Goal: Communication & Community: Answer question/provide support

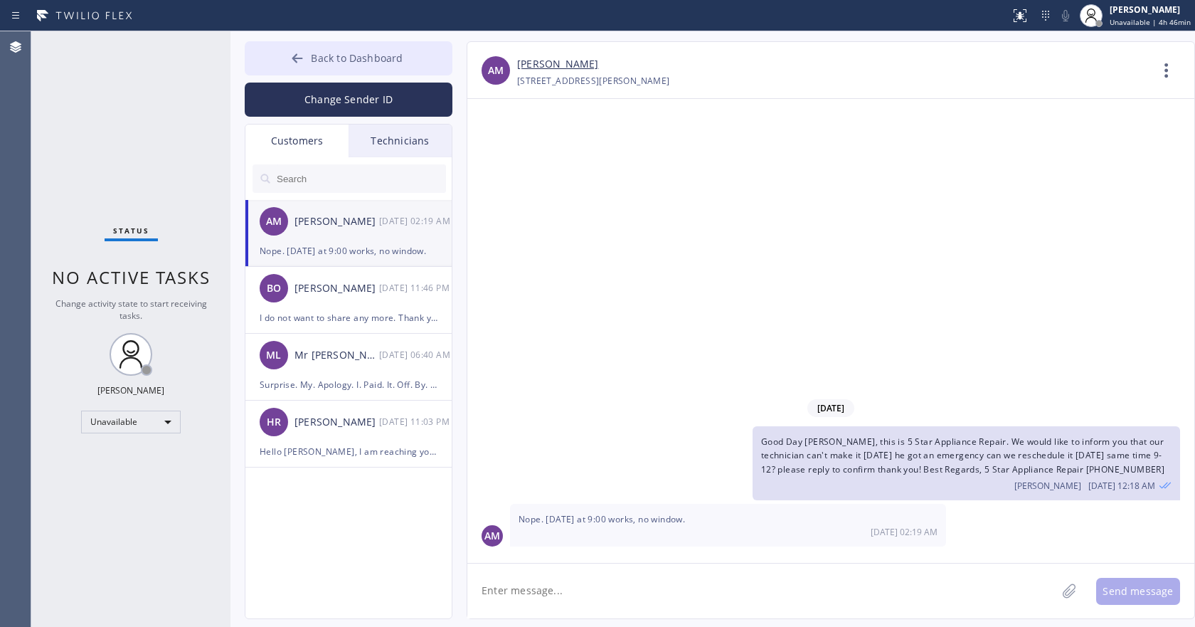
click at [361, 61] on span "Back to Dashboard" at bounding box center [357, 58] width 92 height 14
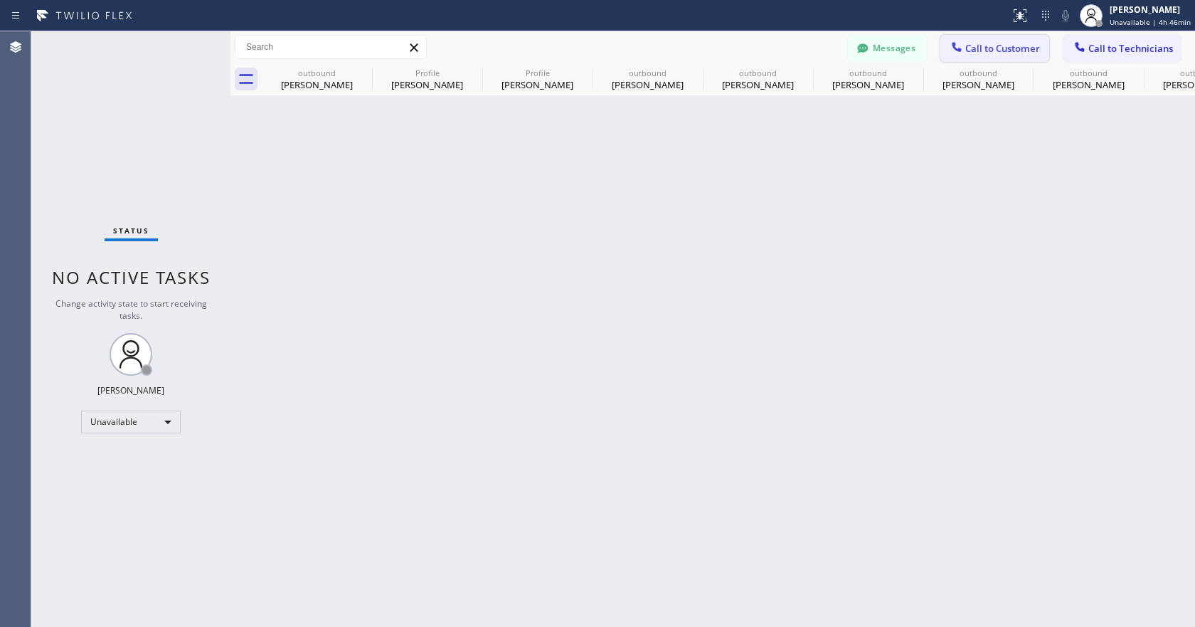
click at [980, 46] on span "Call to Customer" at bounding box center [1002, 48] width 75 height 13
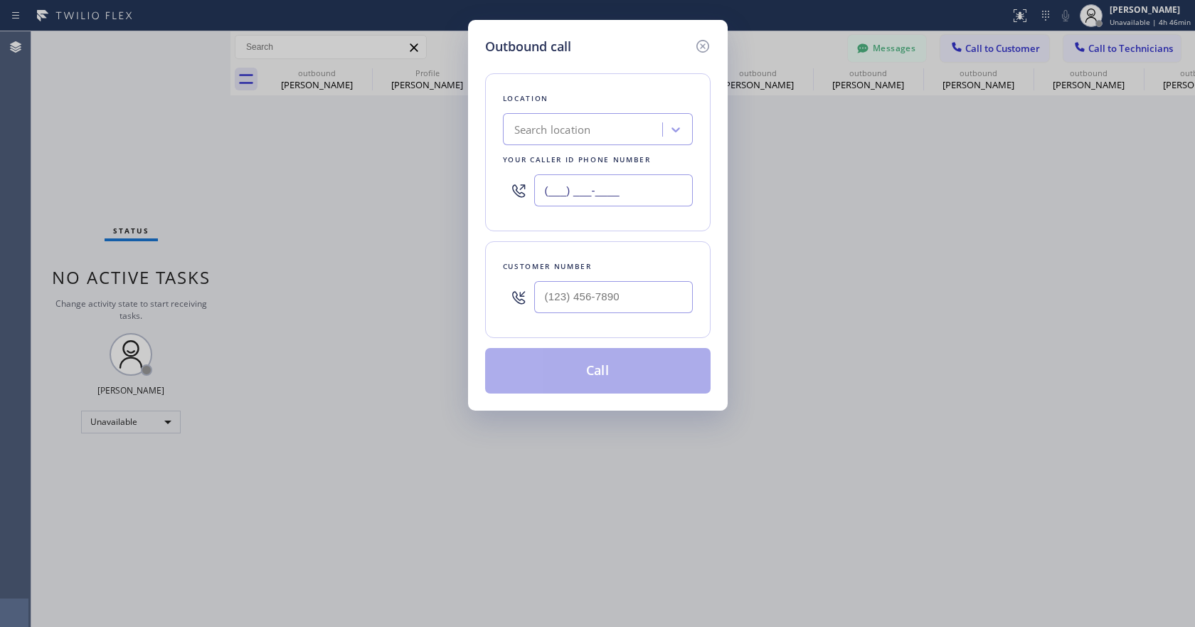
click at [555, 198] on input "(___) ___-____" at bounding box center [613, 190] width 159 height 32
paste input "833) 558-1241"
type input "[PHONE_NUMBER]"
click at [590, 289] on input "(___) ___-____" at bounding box center [613, 297] width 159 height 32
paste input "949) 246-1800"
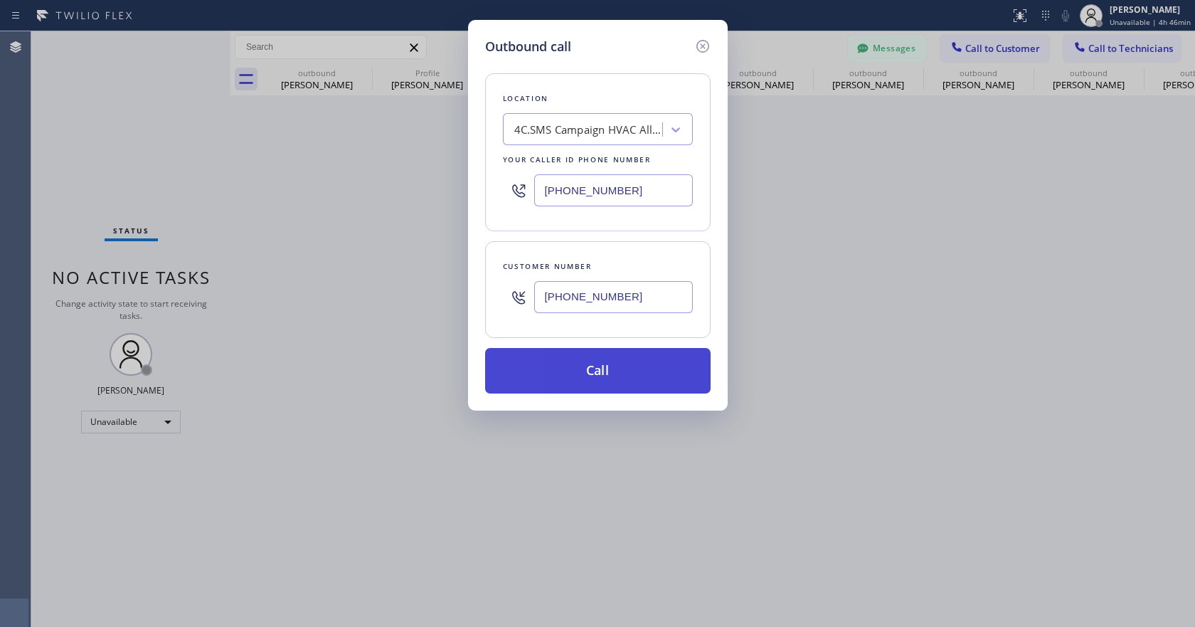
type input "[PHONE_NUMBER]"
click at [634, 369] on button "Call" at bounding box center [597, 371] width 225 height 46
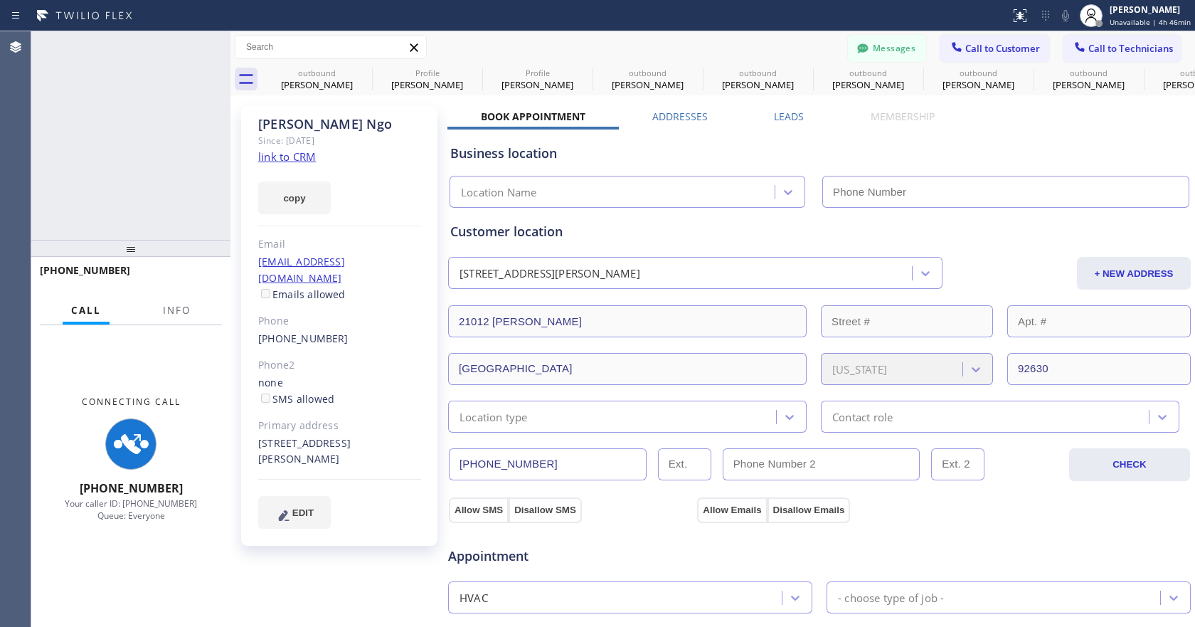
type input "[PHONE_NUMBER]"
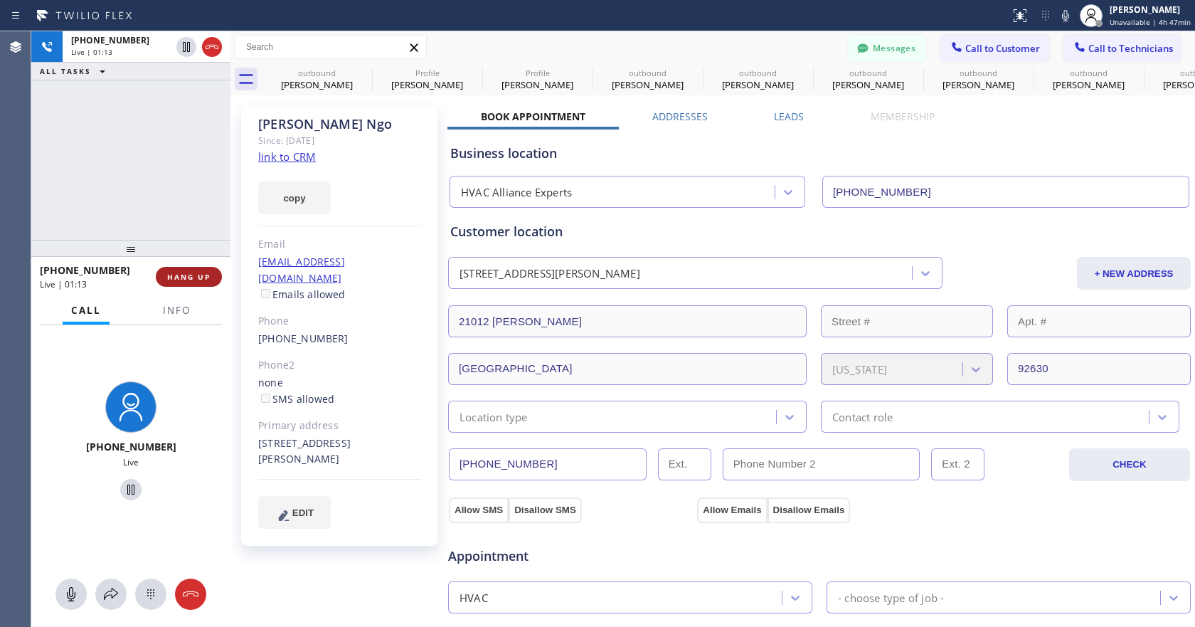
click at [204, 276] on span "HANG UP" at bounding box center [188, 277] width 43 height 10
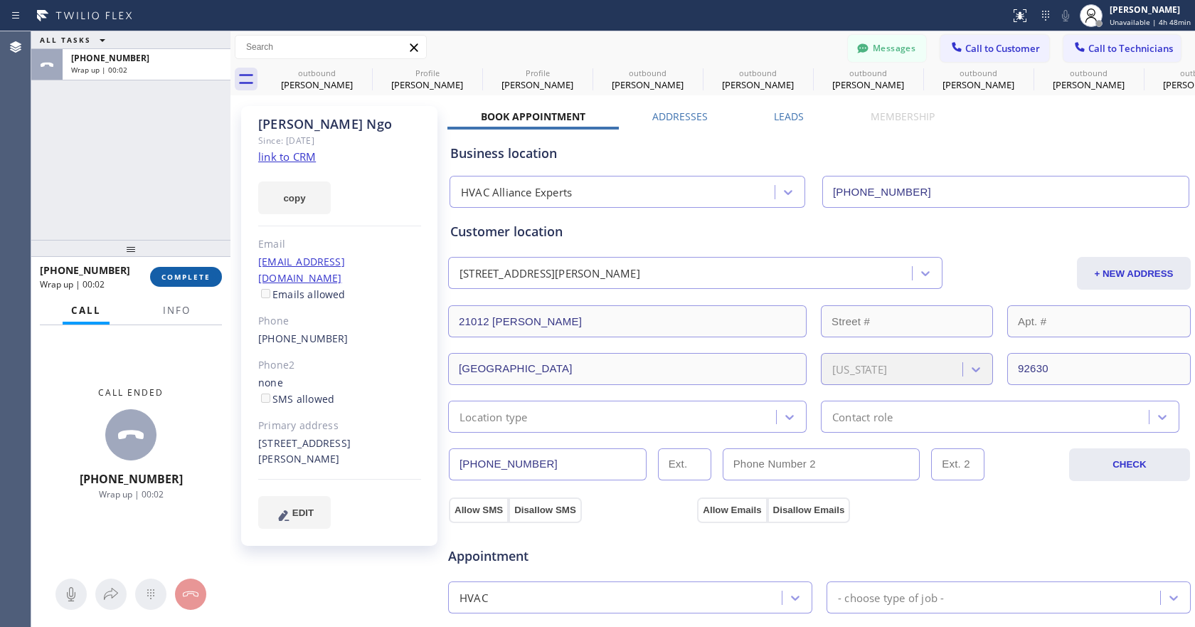
click at [193, 281] on span "COMPLETE" at bounding box center [185, 277] width 49 height 10
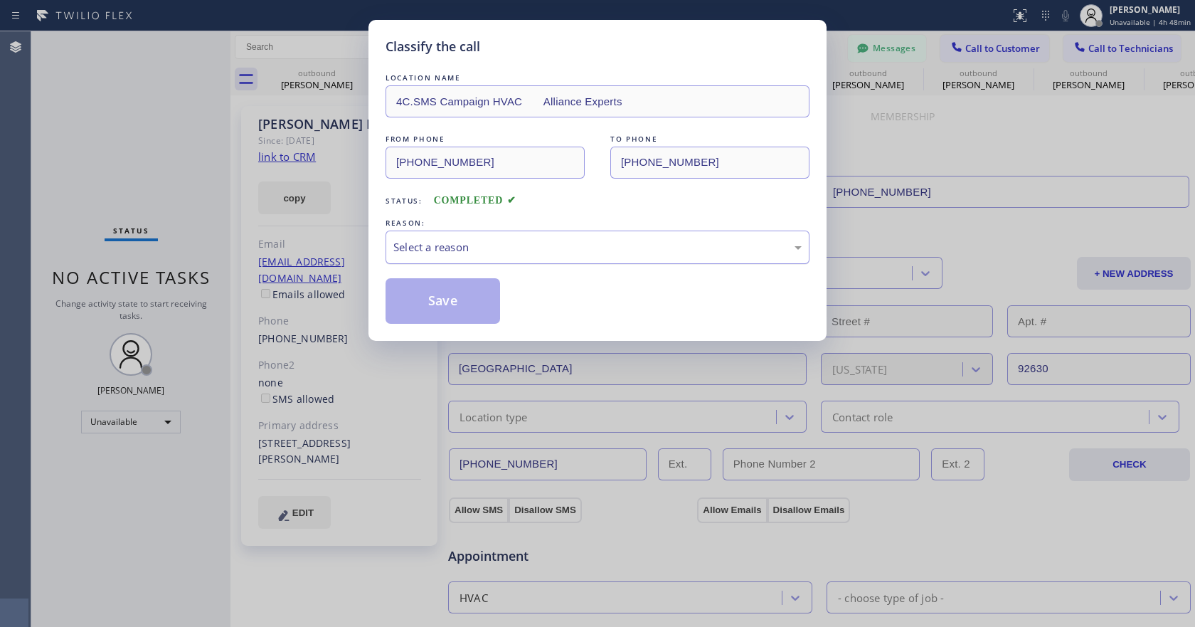
click at [430, 257] on div "Select a reason" at bounding box center [597, 246] width 424 height 33
click at [434, 295] on button "Save" at bounding box center [442, 301] width 115 height 46
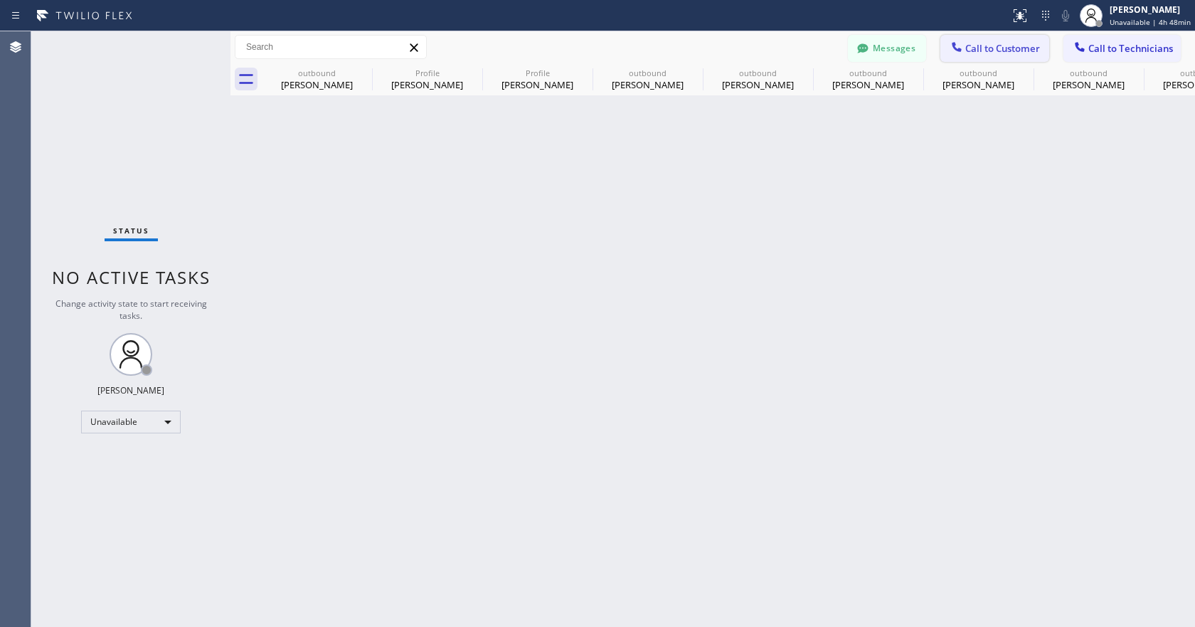
click at [972, 36] on button "Call to Customer" at bounding box center [994, 48] width 109 height 27
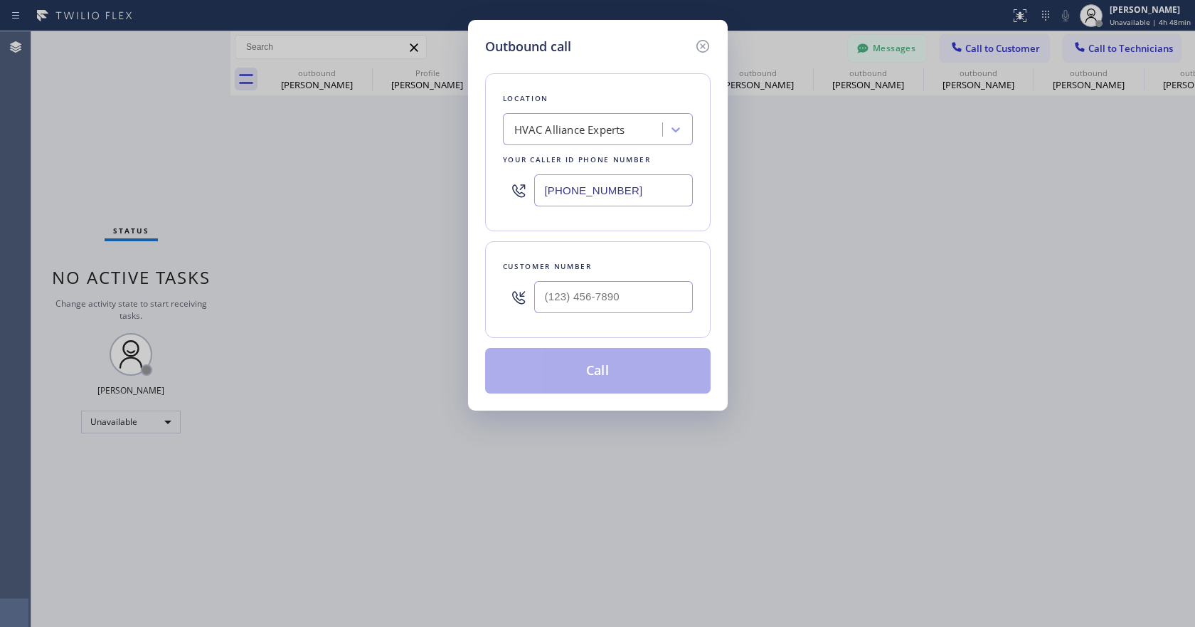
click at [610, 184] on input "[PHONE_NUMBER]" at bounding box center [613, 190] width 159 height 32
paste input "657) 213-3032"
type input "[PHONE_NUMBER]"
click at [577, 315] on div at bounding box center [613, 297] width 159 height 46
click at [584, 299] on input "(___) ___-____" at bounding box center [613, 297] width 159 height 32
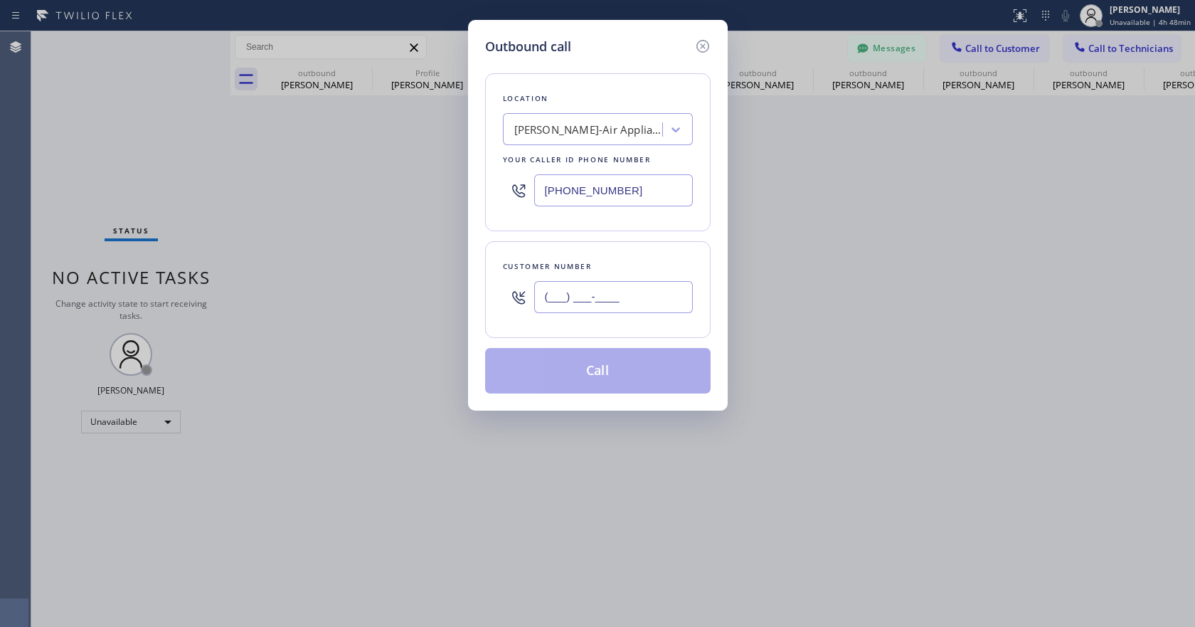
paste input "949) 683-2414"
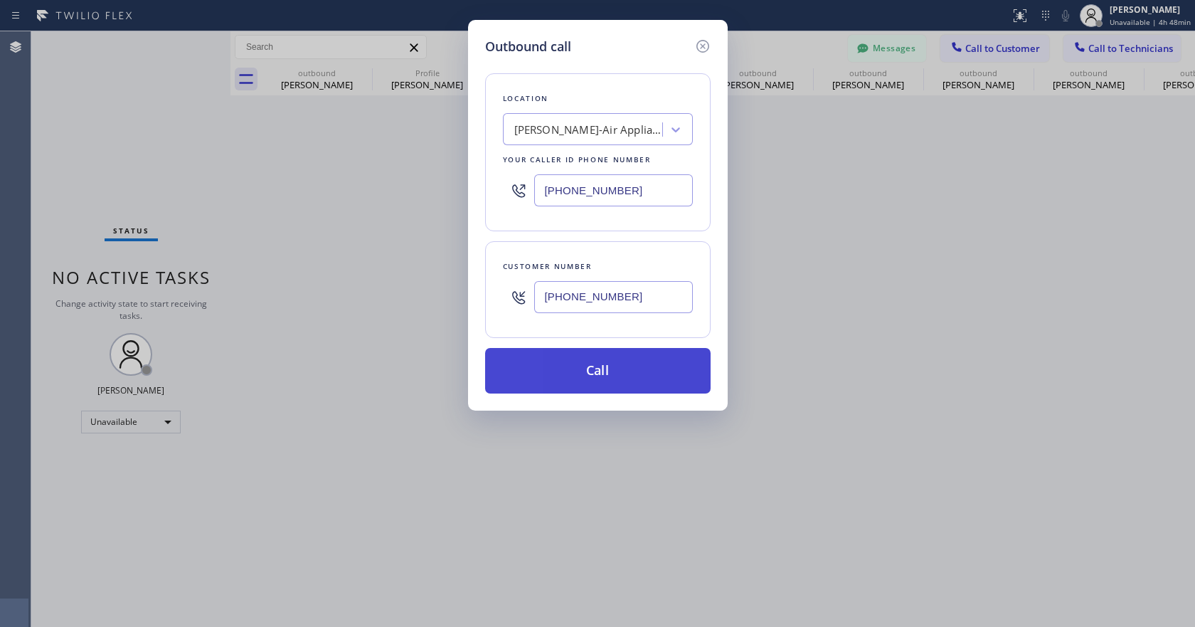
type input "[PHONE_NUMBER]"
click at [591, 373] on button "Call" at bounding box center [597, 371] width 225 height 46
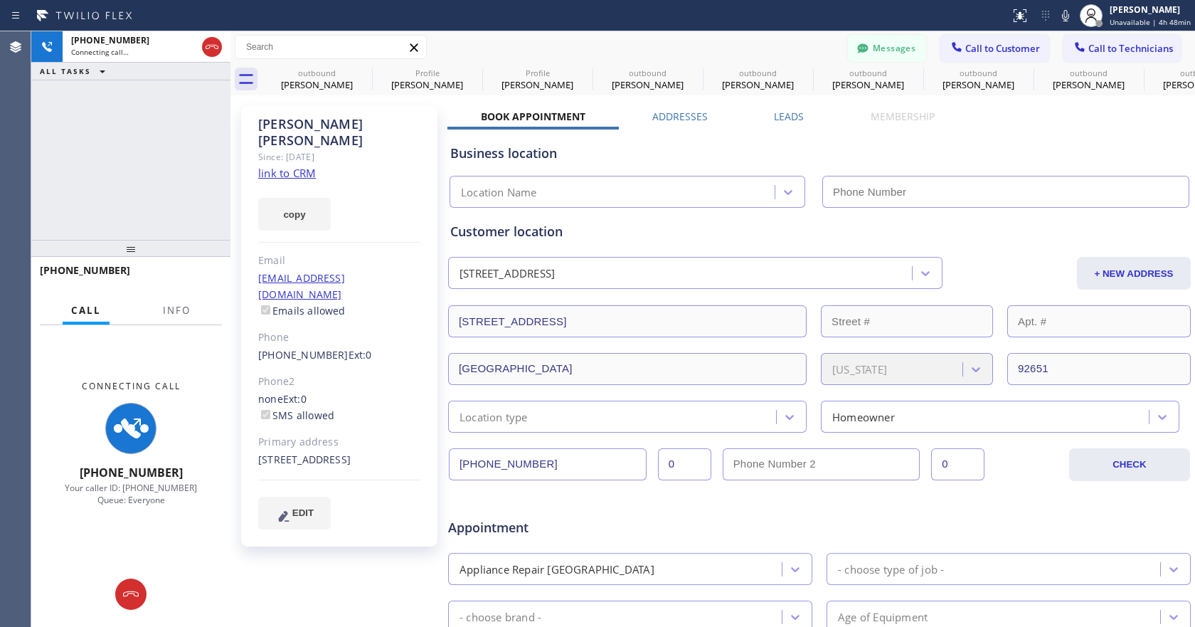
type input "[PHONE_NUMBER]"
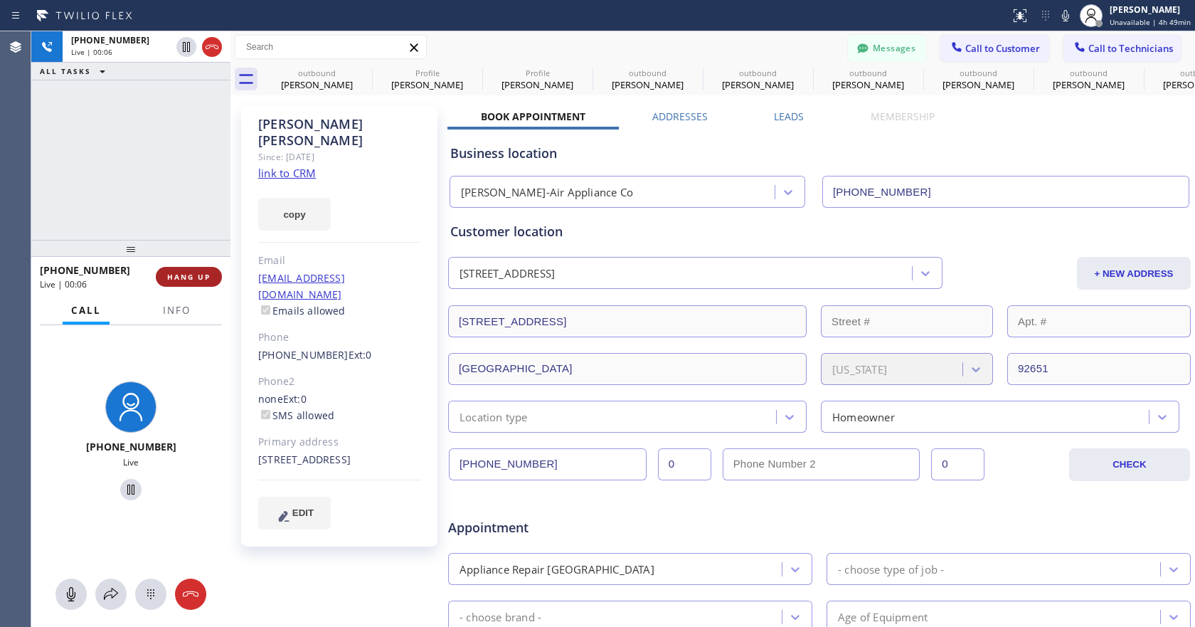
click at [209, 269] on button "HANG UP" at bounding box center [189, 277] width 66 height 20
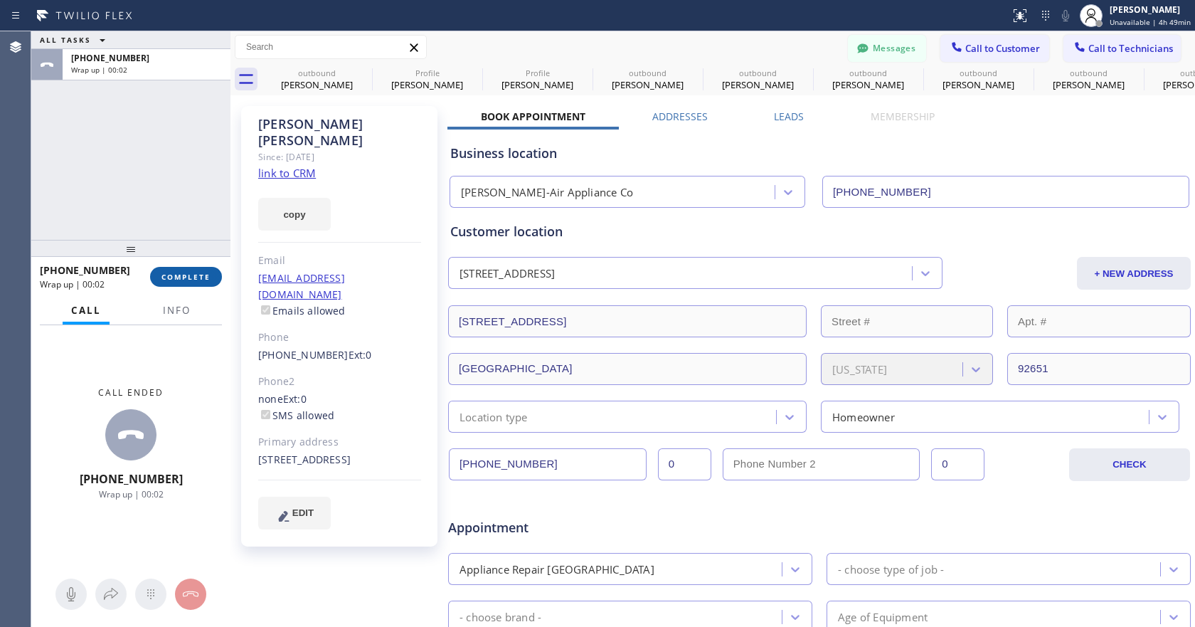
click at [191, 280] on span "COMPLETE" at bounding box center [185, 277] width 49 height 10
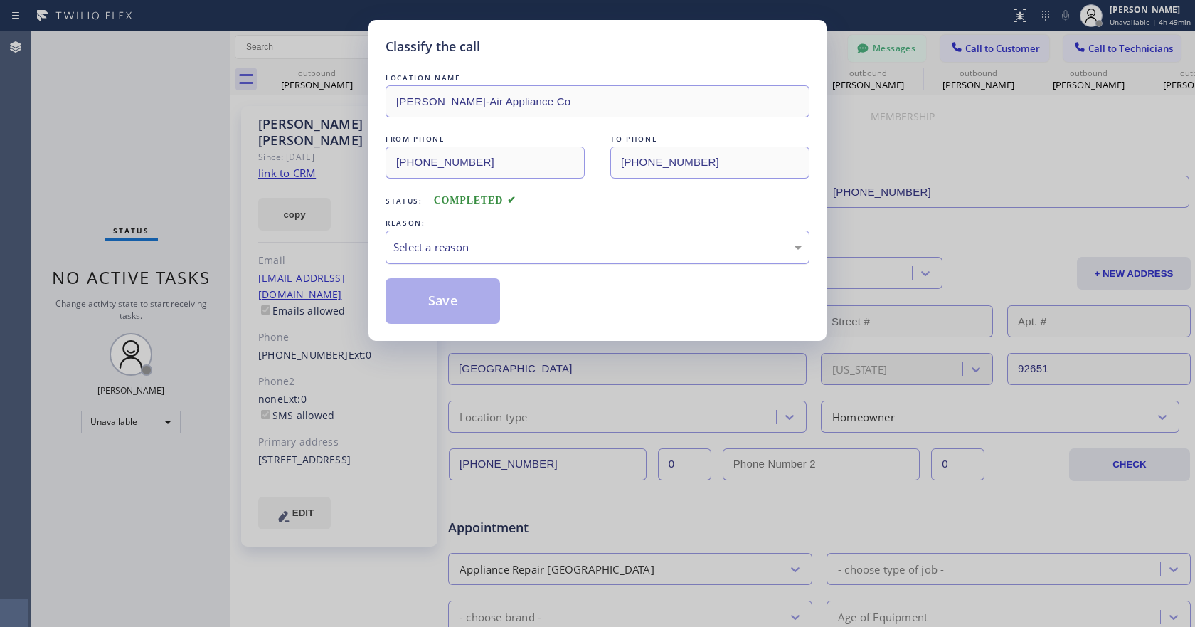
click at [503, 247] on div "Select a reason" at bounding box center [597, 247] width 408 height 16
click at [423, 301] on button "Save" at bounding box center [442, 301] width 115 height 46
